Goal: Complete application form: Complete application form

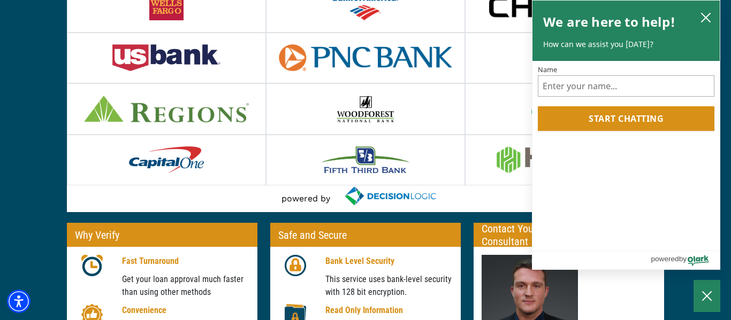
scroll to position [189, 0]
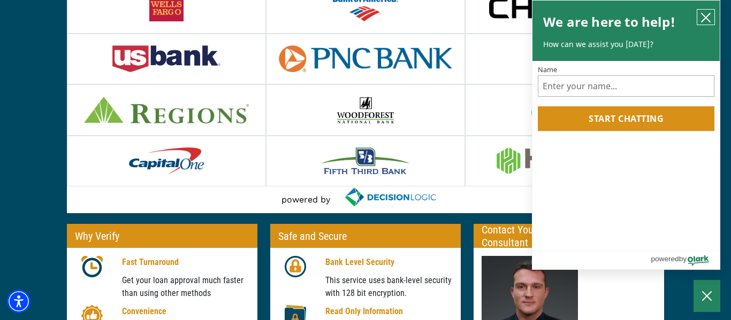
click at [710, 21] on icon "close chatbox" at bounding box center [705, 17] width 11 height 11
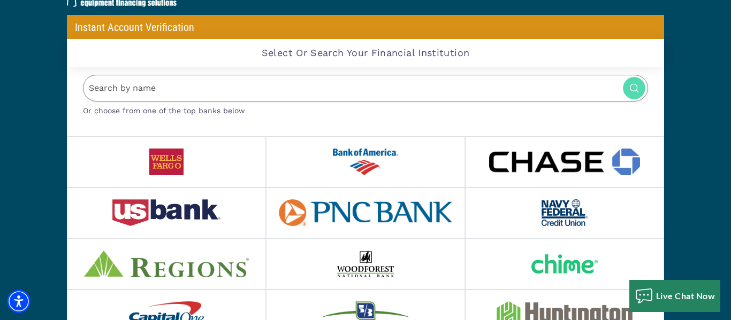
scroll to position [32, 0]
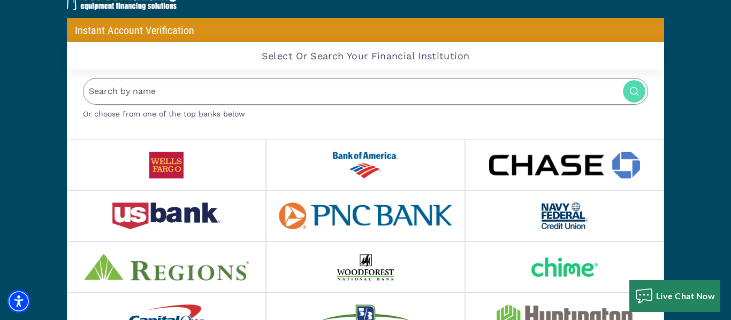
click at [316, 91] on input "Search by name" at bounding box center [365, 91] width 565 height 27
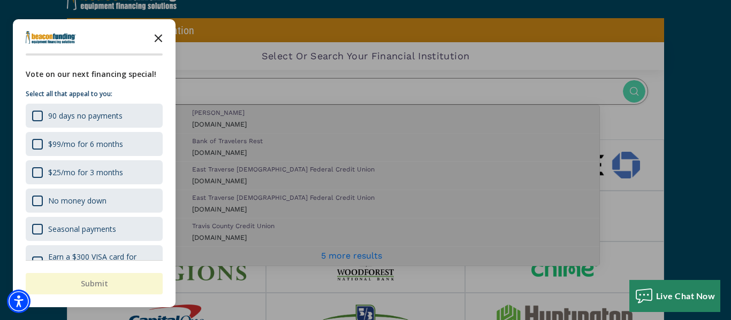
type input "trav"
click at [159, 37] on polygon "Close the survey" at bounding box center [159, 38] width 8 height 8
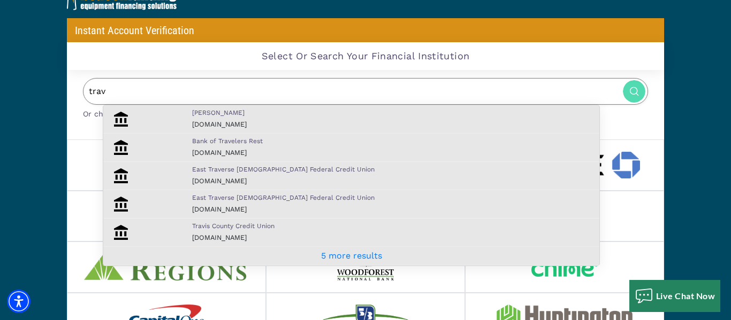
click at [212, 116] on p "[PERSON_NAME]" at bounding box center [393, 113] width 402 height 10
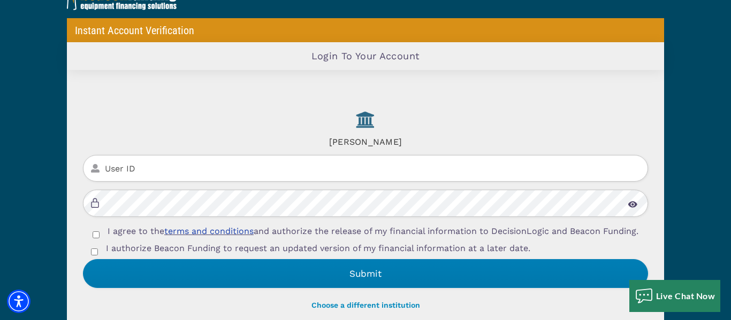
click at [165, 166] on input "User ID" at bounding box center [365, 168] width 565 height 27
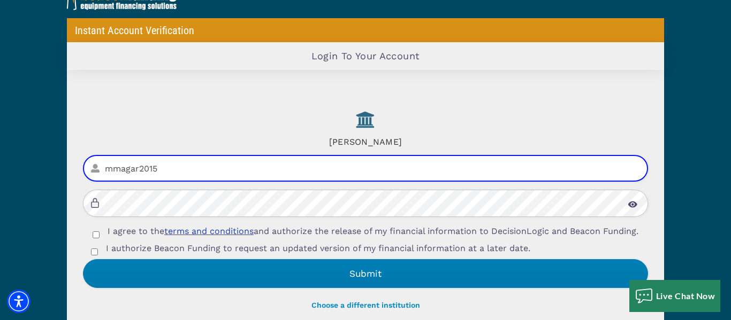
type input "mmagar2015"
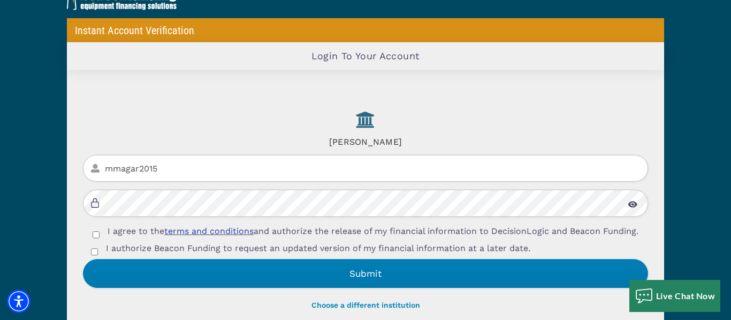
click at [95, 238] on input "I agree to the terms and conditions and authorize the release of my financial i…" at bounding box center [96, 235] width 7 height 7
checkbox input "true"
click at [95, 254] on div "I authorize Beacon Funding to request an updated version of my financial inform…" at bounding box center [365, 250] width 565 height 17
click at [91, 256] on input "I authorize Beacon Funding to request an updated version of my financial inform…" at bounding box center [94, 252] width 7 height 7
checkbox input "true"
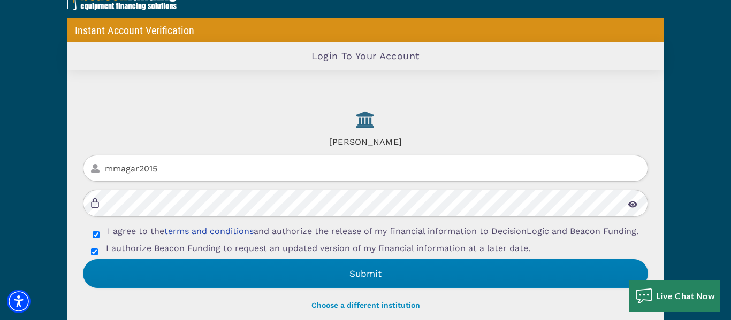
click at [632, 201] on img at bounding box center [632, 204] width 10 height 7
click at [629, 201] on img at bounding box center [632, 204] width 10 height 7
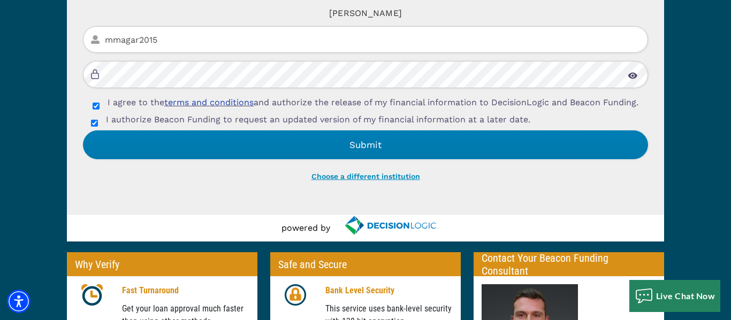
scroll to position [167, 0]
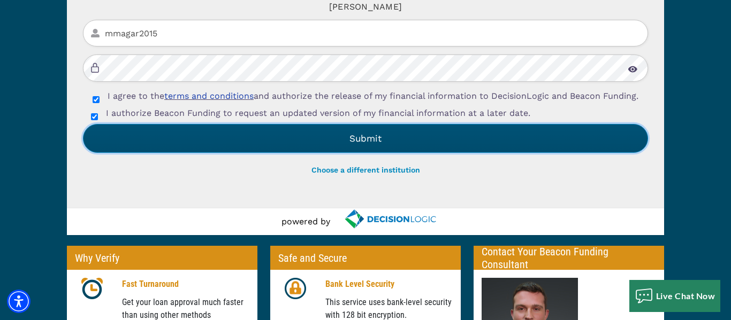
click at [359, 142] on button "Submit" at bounding box center [365, 138] width 565 height 29
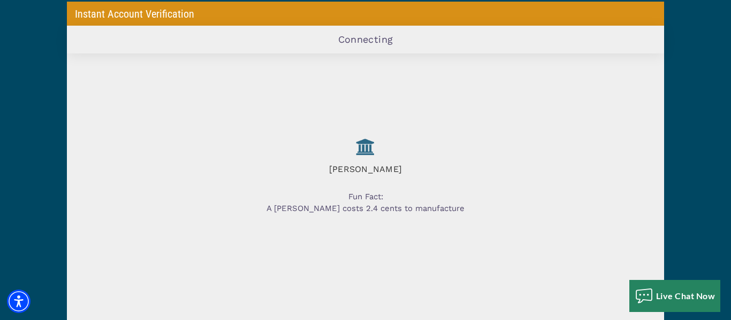
scroll to position [49, 0]
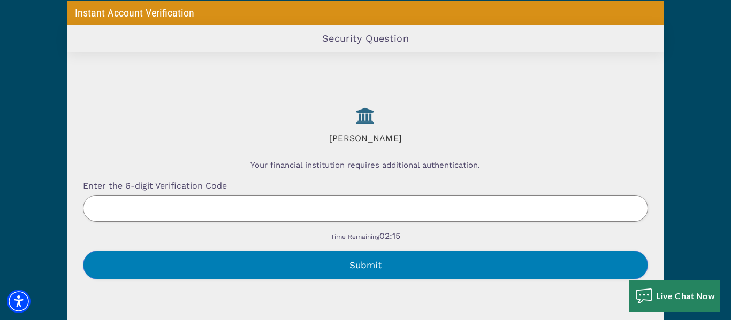
click at [115, 204] on input "Enter the 6-digit Verification Code" at bounding box center [365, 208] width 565 height 27
type input "873320"
click at [401, 261] on button "Submit" at bounding box center [365, 265] width 565 height 29
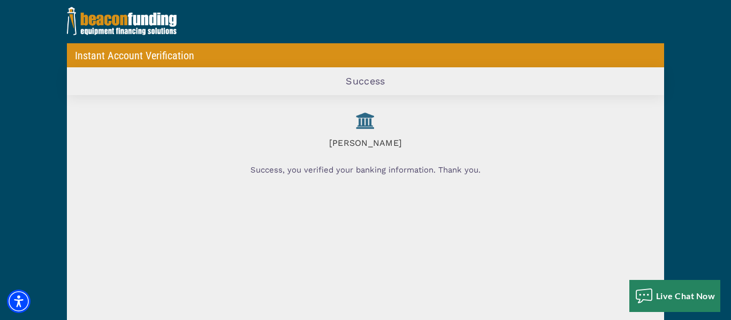
scroll to position [0, 0]
